Goal: Task Accomplishment & Management: Manage account settings

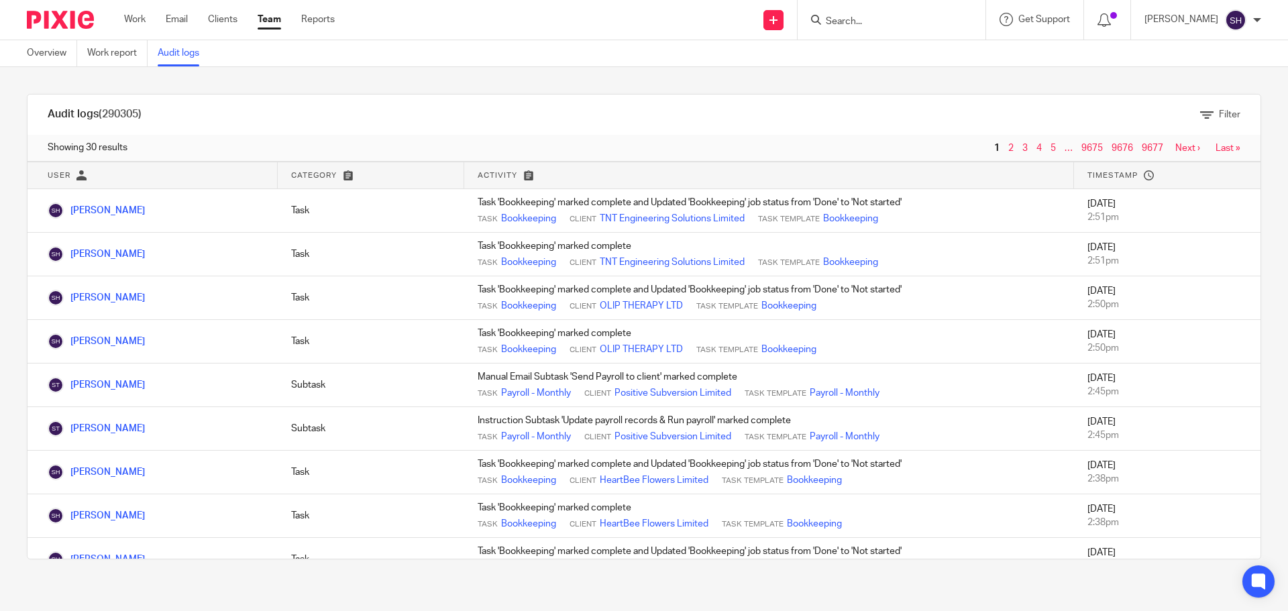
click at [190, 52] on link "Audit logs" at bounding box center [184, 53] width 52 height 26
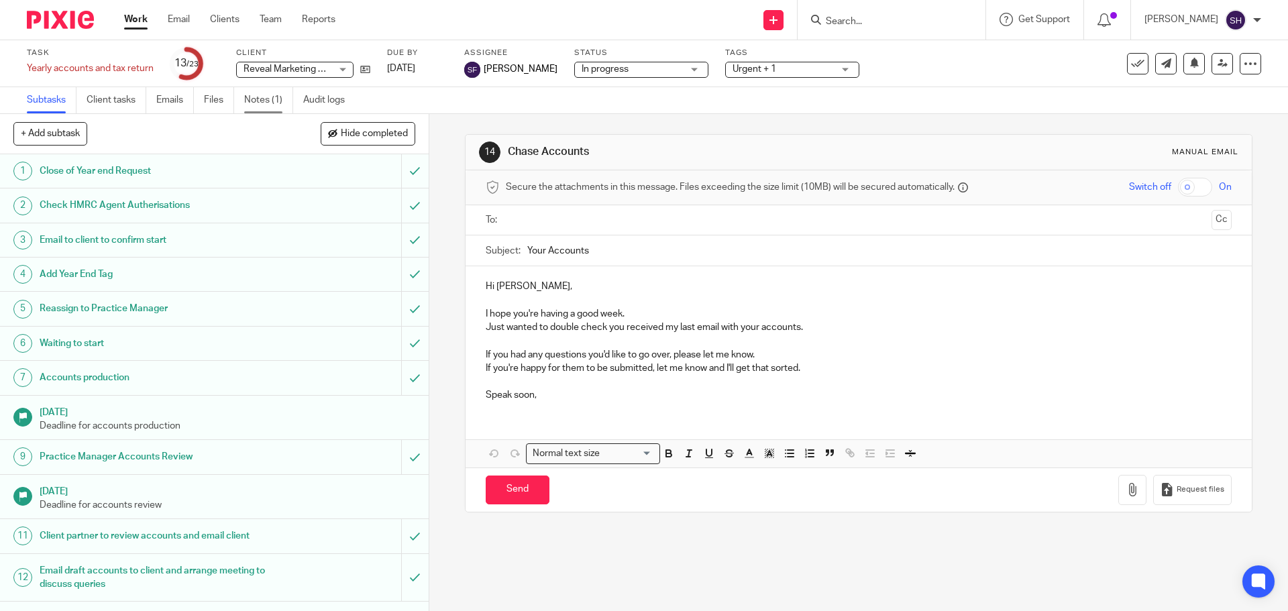
click at [268, 97] on link "Notes (1)" at bounding box center [268, 100] width 49 height 26
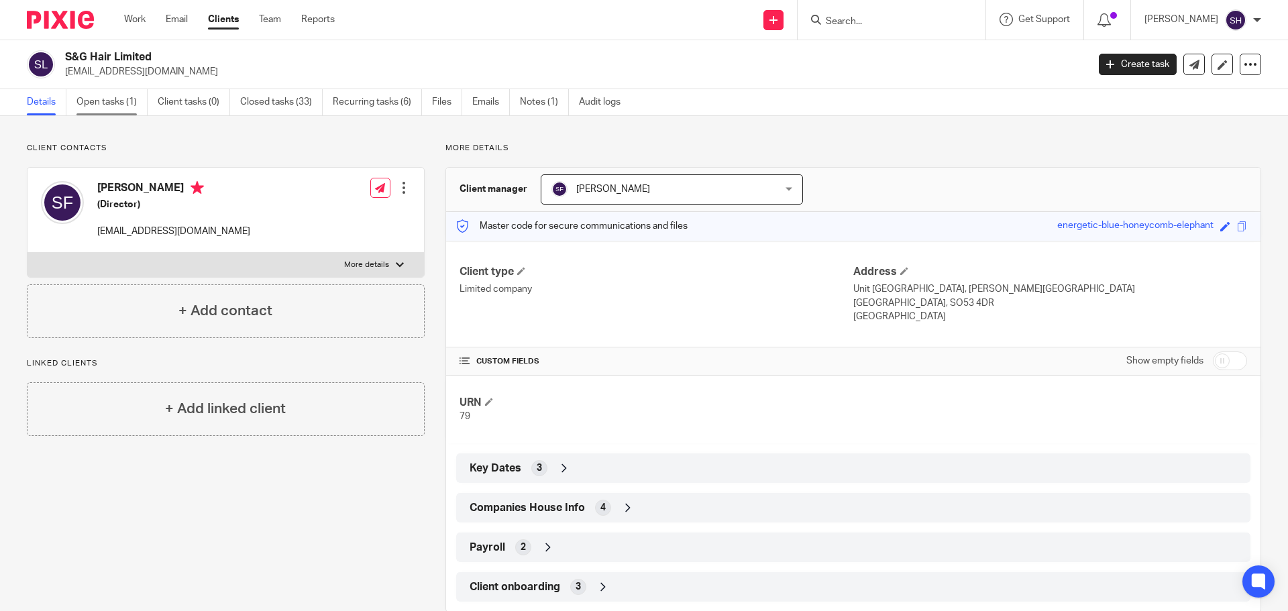
click at [129, 111] on link "Open tasks (1)" at bounding box center [112, 102] width 71 height 26
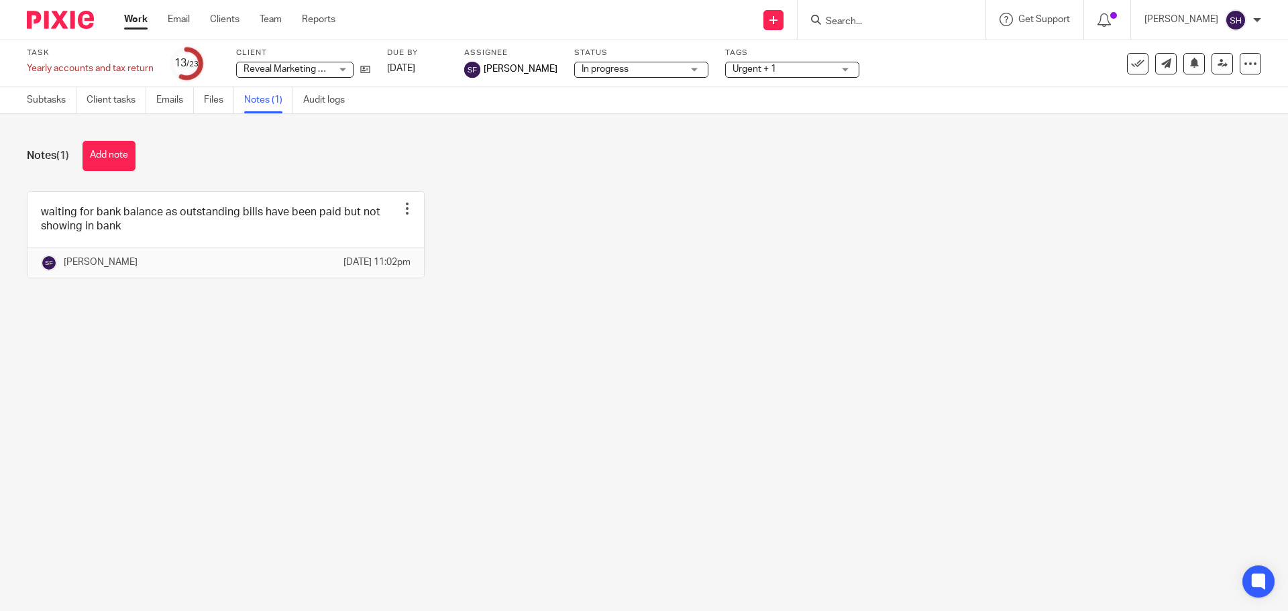
click at [23, 99] on div "Subtasks Client tasks Emails Files Notes (1) Audit logs" at bounding box center [189, 100] width 378 height 26
click at [39, 101] on link "Subtasks" at bounding box center [52, 100] width 50 height 26
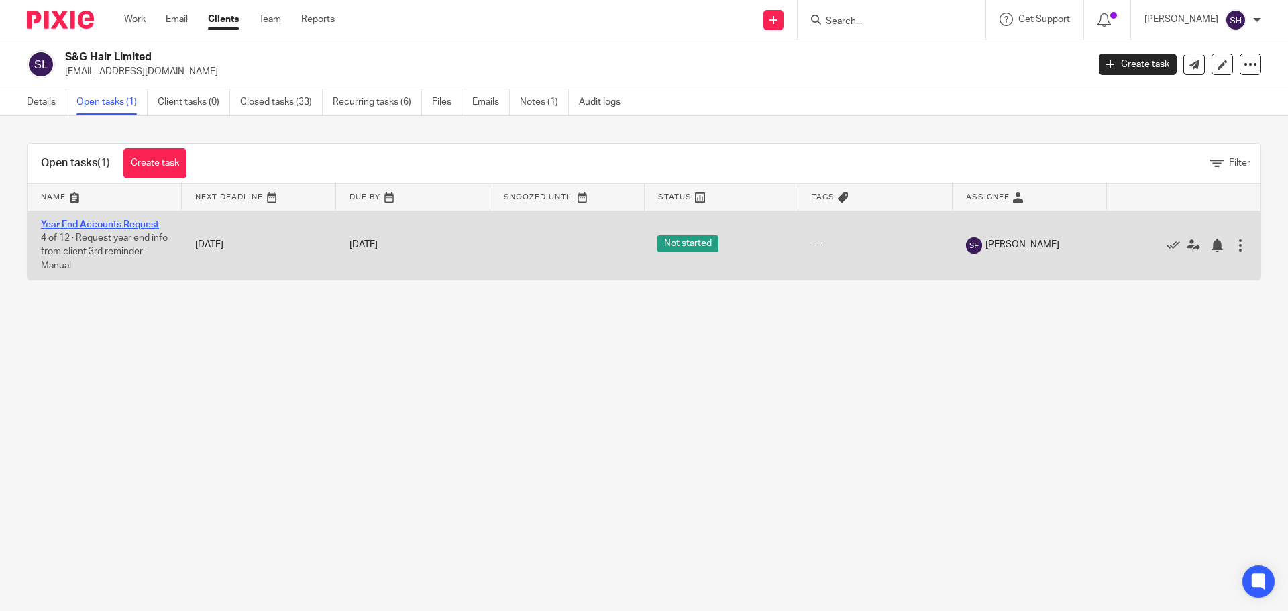
click at [129, 226] on link "Year End Accounts Request" at bounding box center [100, 224] width 118 height 9
